Goal: Transaction & Acquisition: Book appointment/travel/reservation

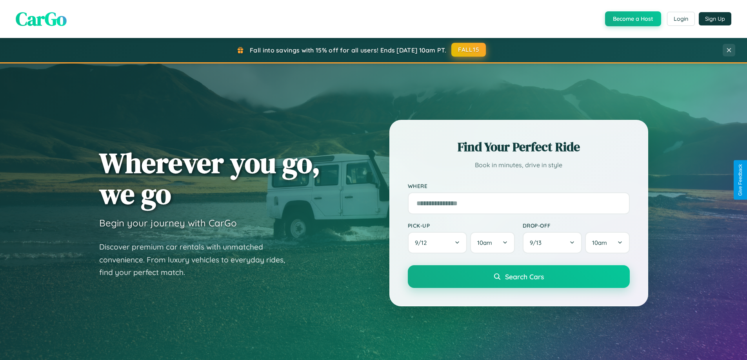
click at [469, 50] on button "FALL15" at bounding box center [468, 50] width 35 height 14
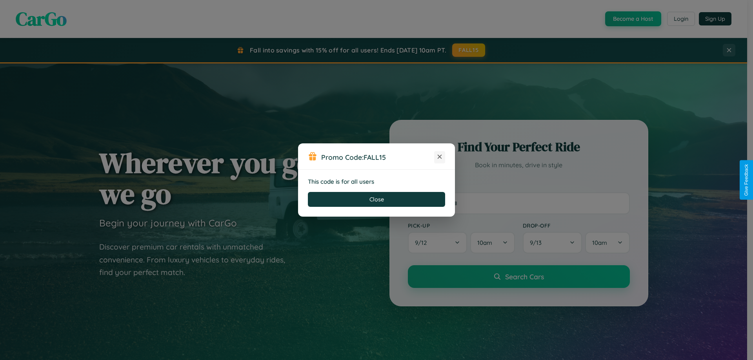
click at [440, 157] on icon at bounding box center [440, 157] width 8 height 8
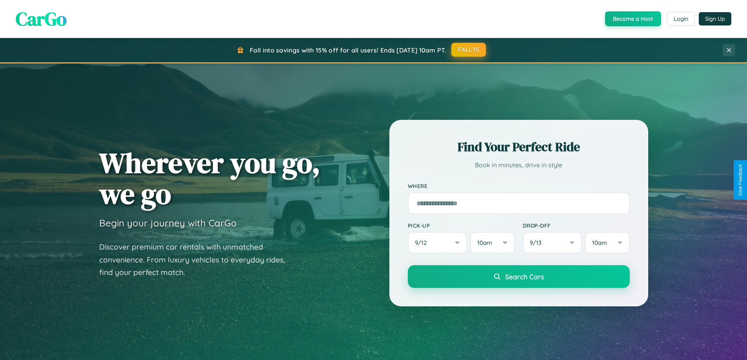
click at [469, 50] on button "FALL15" at bounding box center [468, 50] width 35 height 14
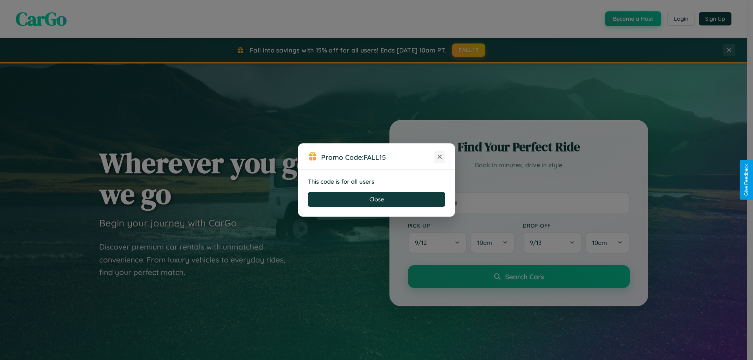
click at [440, 157] on icon at bounding box center [440, 157] width 8 height 8
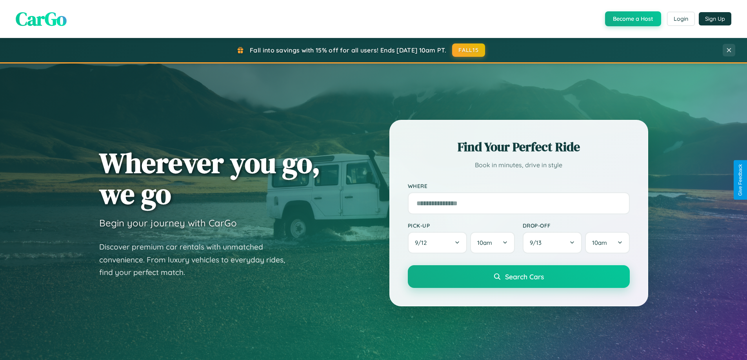
scroll to position [1260, 0]
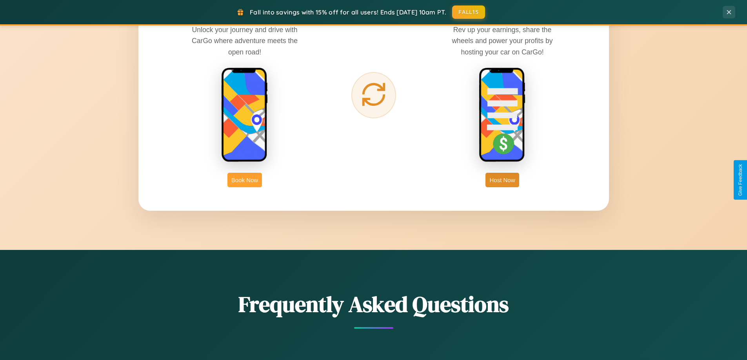
click at [245, 180] on button "Book Now" at bounding box center [245, 180] width 35 height 15
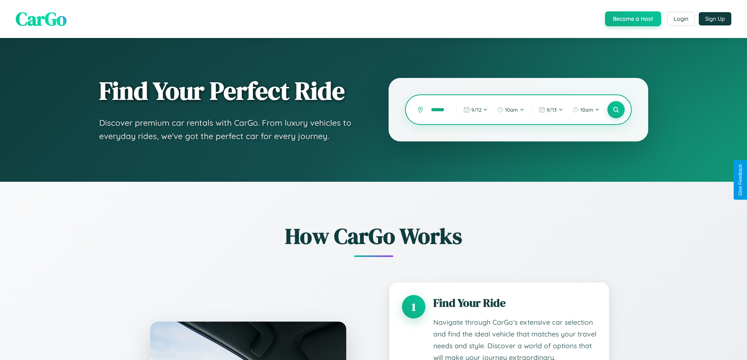
type input "*******"
